Goal: Find specific page/section: Find specific page/section

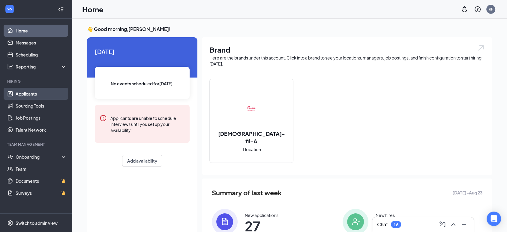
click at [34, 91] on link "Applicants" at bounding box center [41, 94] width 51 height 12
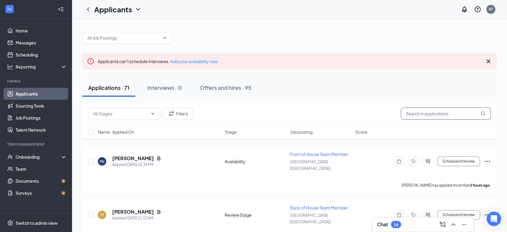
click at [449, 112] on input "text" at bounding box center [446, 113] width 90 height 12
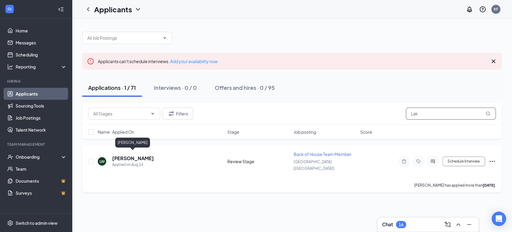
type input "Lak"
click at [138, 155] on h5 "[PERSON_NAME]" at bounding box center [133, 158] width 42 height 7
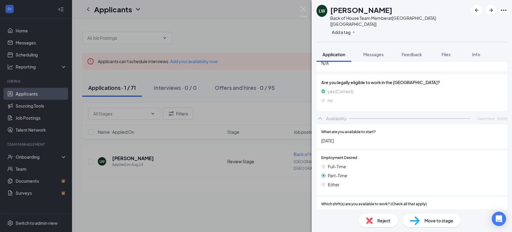
scroll to position [208, 0]
